Goal: Find specific fact: Find contact information

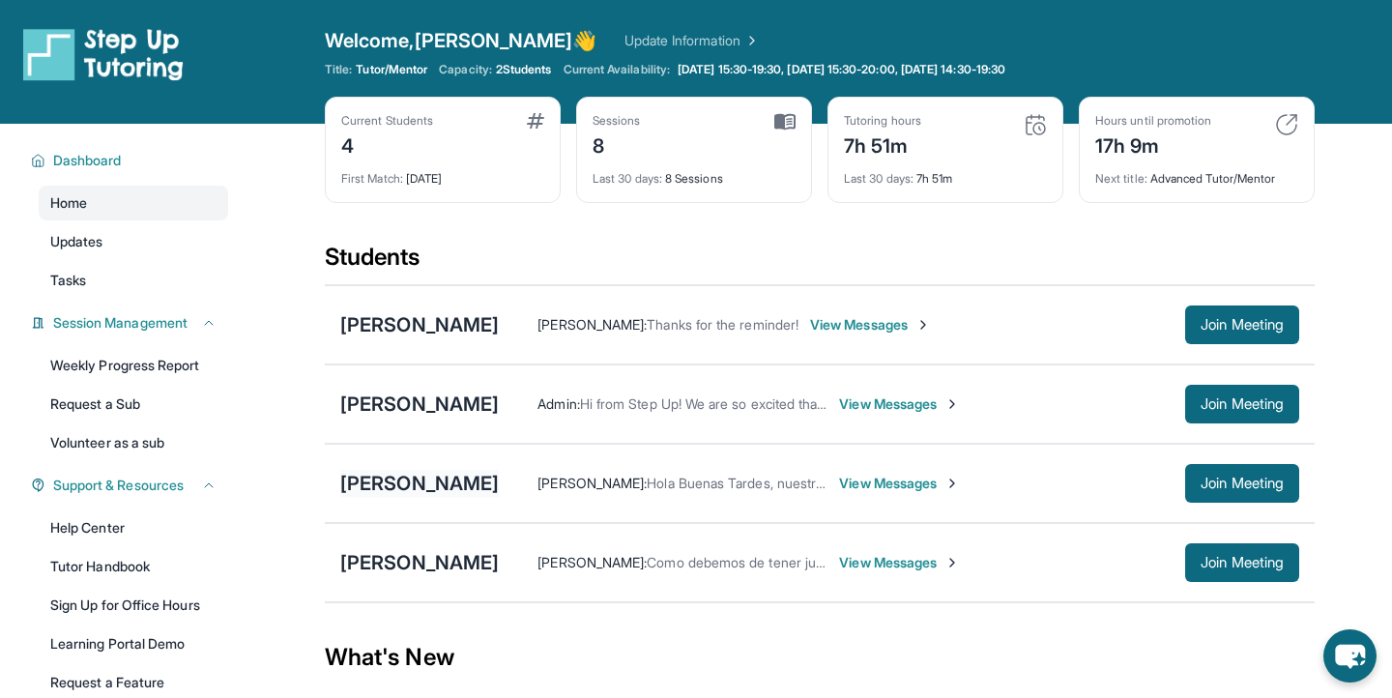
click at [419, 495] on div "[PERSON_NAME]" at bounding box center [419, 483] width 159 height 27
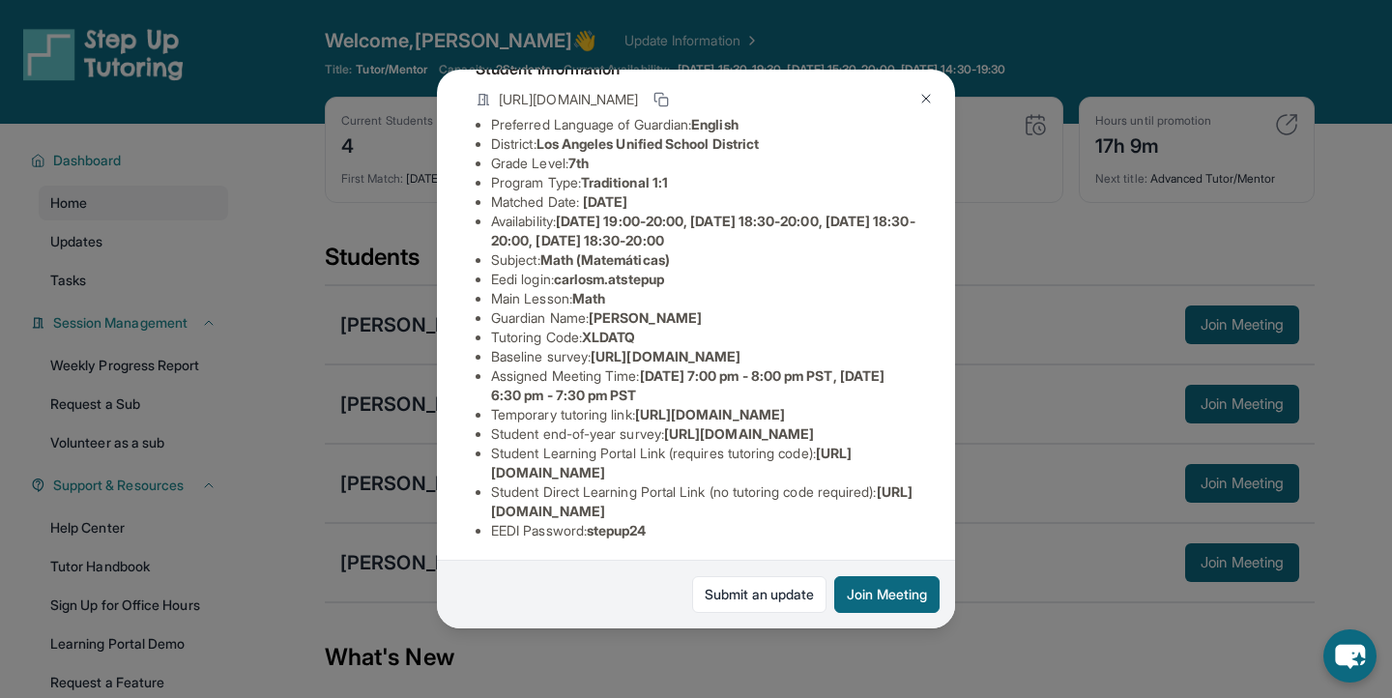
scroll to position [130, 0]
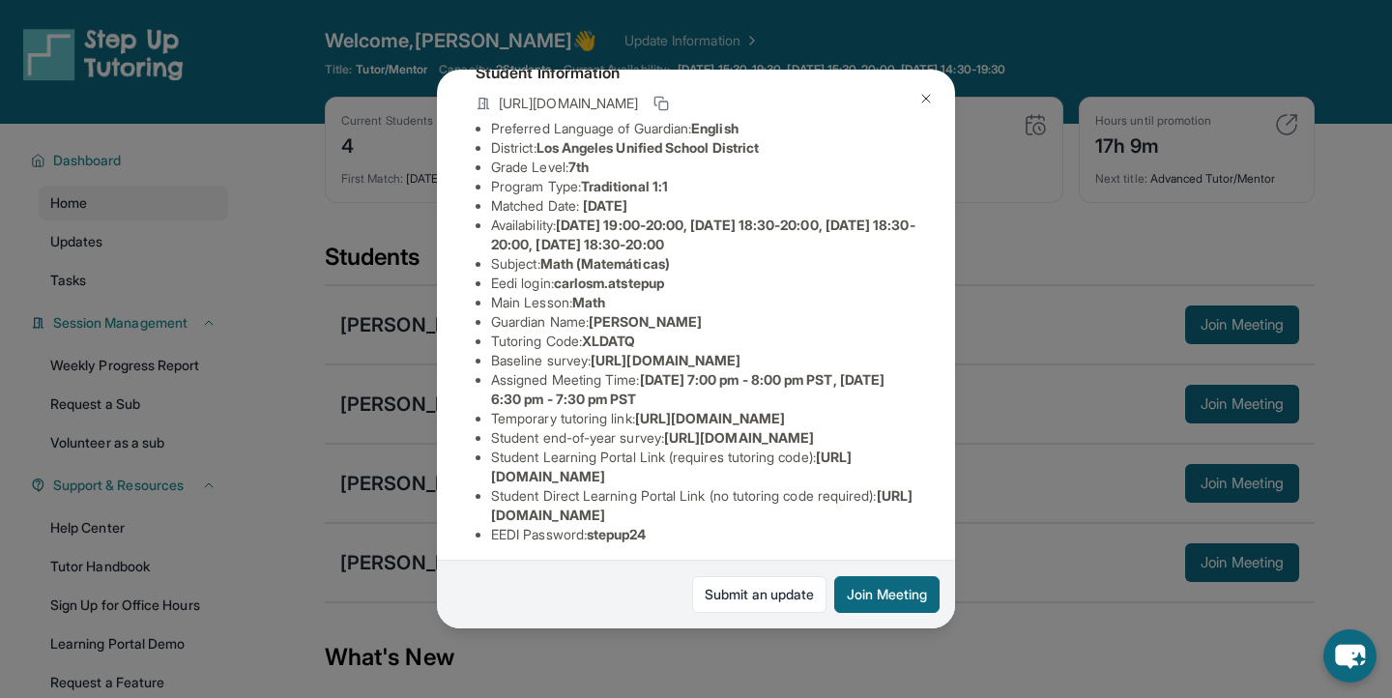
click at [606, 286] on span "carlosm.atstepup" at bounding box center [609, 283] width 110 height 16
click at [607, 286] on span "carlosm.atstepup" at bounding box center [609, 283] width 110 height 16
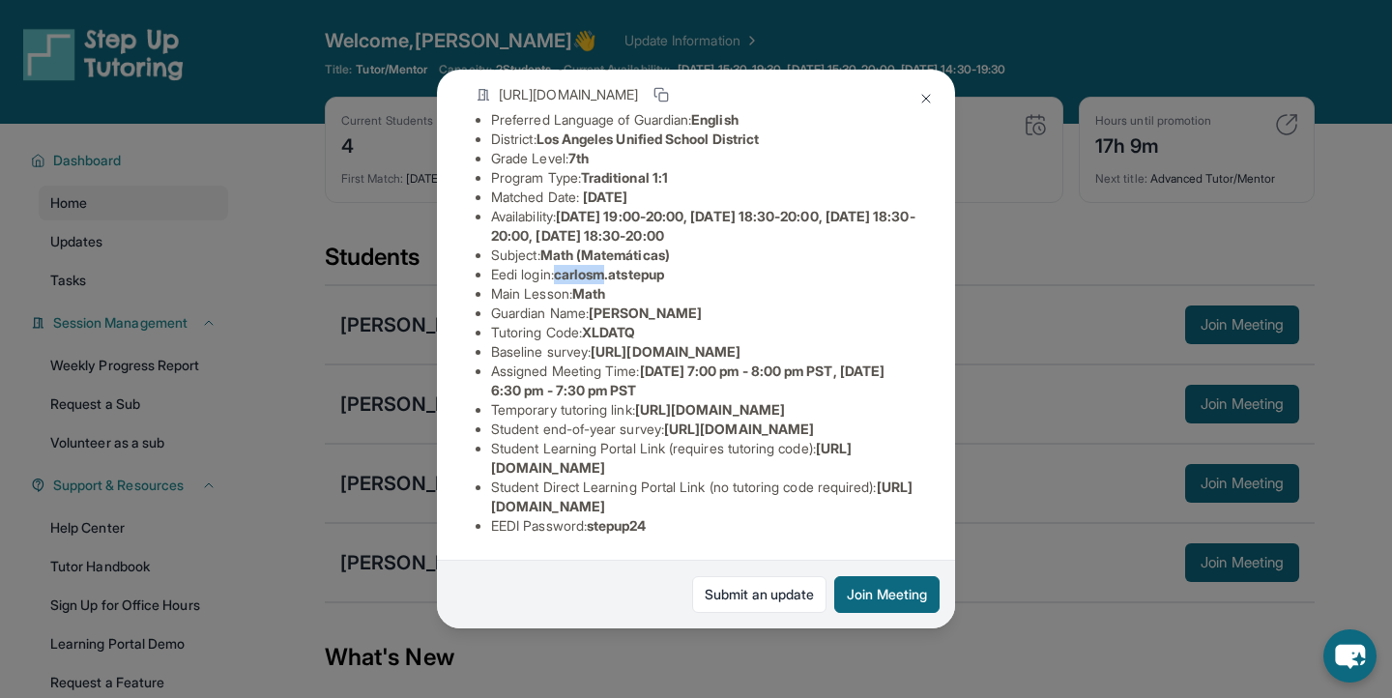
scroll to position [312, 0]
click at [619, 523] on span "stepup24" at bounding box center [617, 525] width 60 height 16
copy span "stepup24"
click at [590, 342] on li "Baseline survey : [URL][DOMAIN_NAME]" at bounding box center [703, 351] width 425 height 19
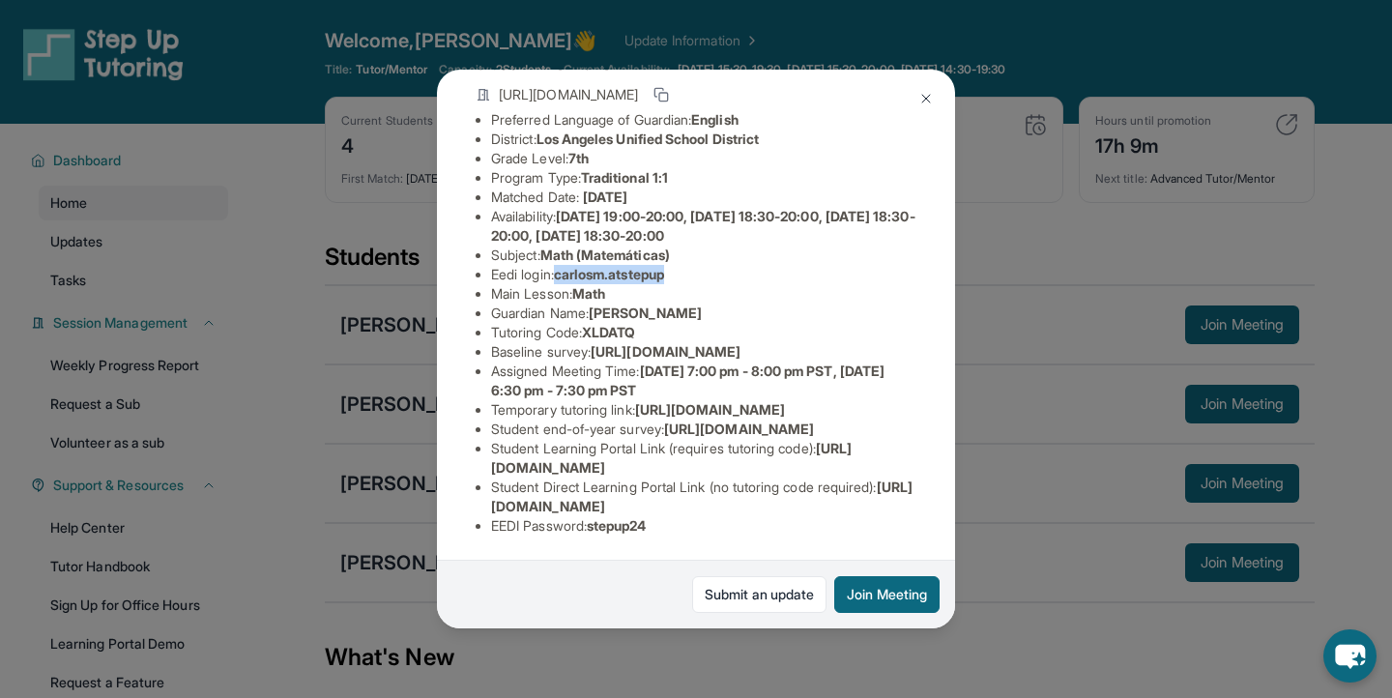
drag, startPoint x: 560, startPoint y: 101, endPoint x: 726, endPoint y: 99, distance: 166.3
click at [726, 265] on li "Eedi login : carlosm.atstepup" at bounding box center [703, 274] width 425 height 19
copy span "carlosm.atstepup"
click at [620, 529] on span "stepup24" at bounding box center [617, 525] width 60 height 16
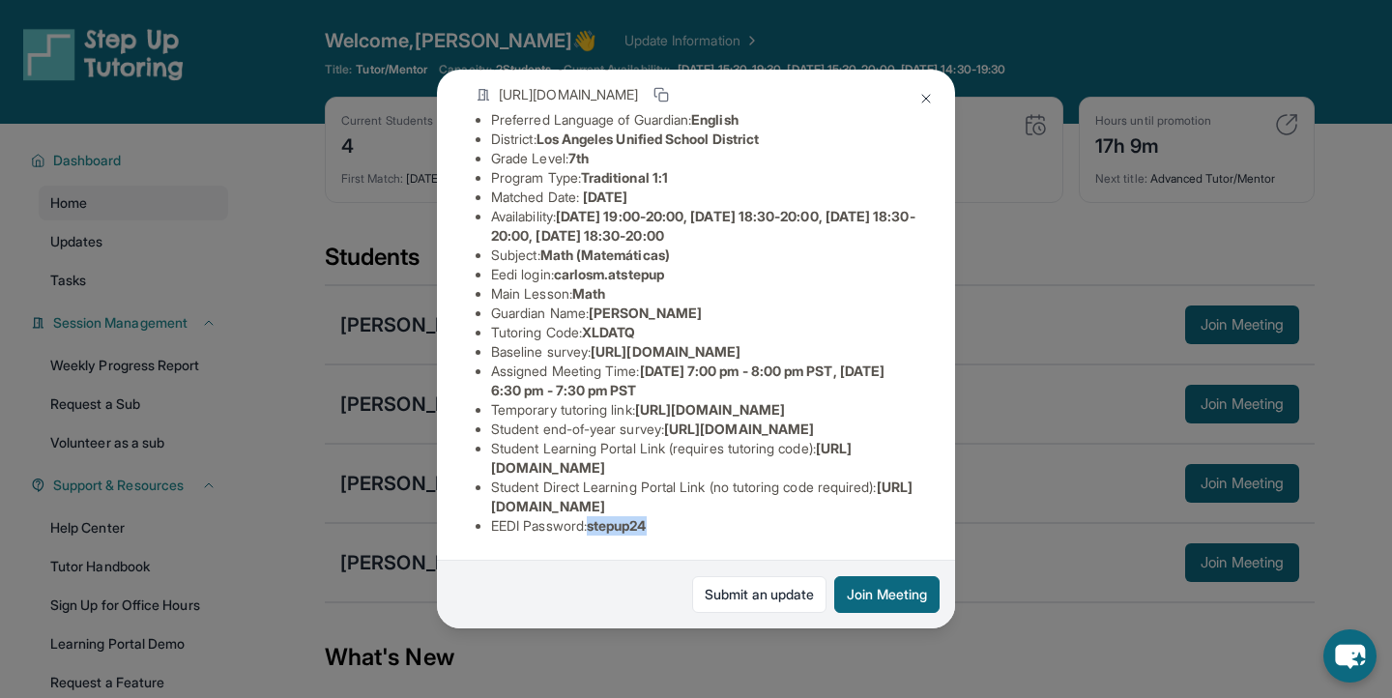
copy span "stepup24"
